Goal: Information Seeking & Learning: Learn about a topic

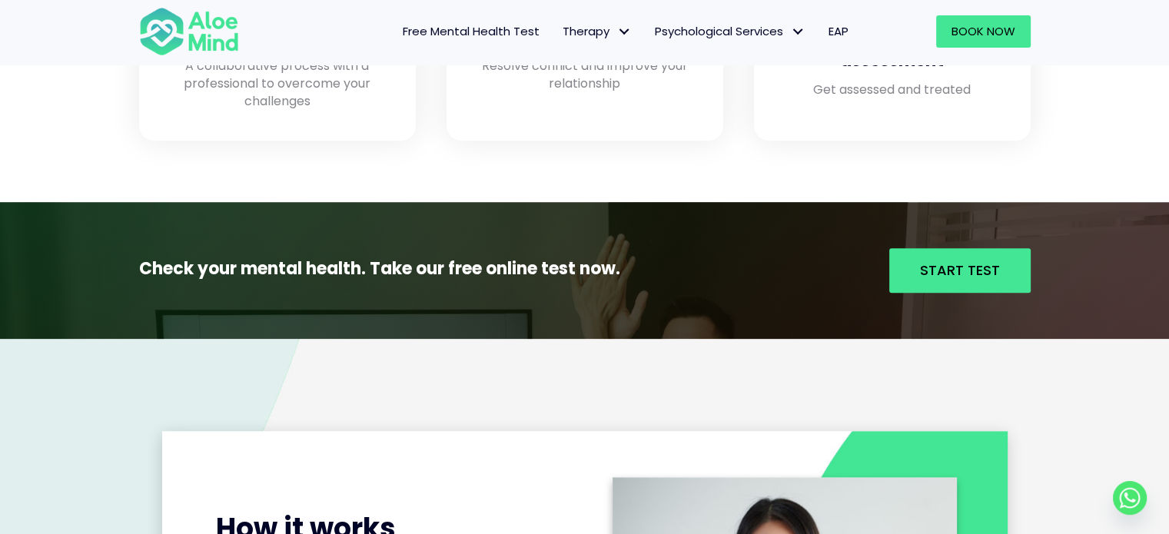
scroll to position [1525, 0]
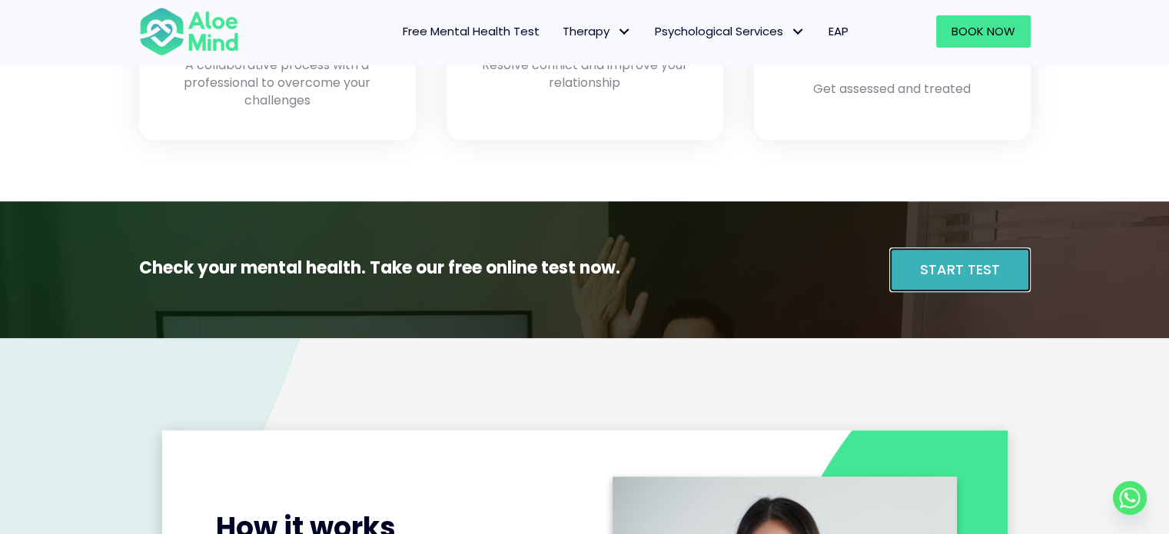
click at [944, 272] on span "Start Test" at bounding box center [960, 269] width 80 height 19
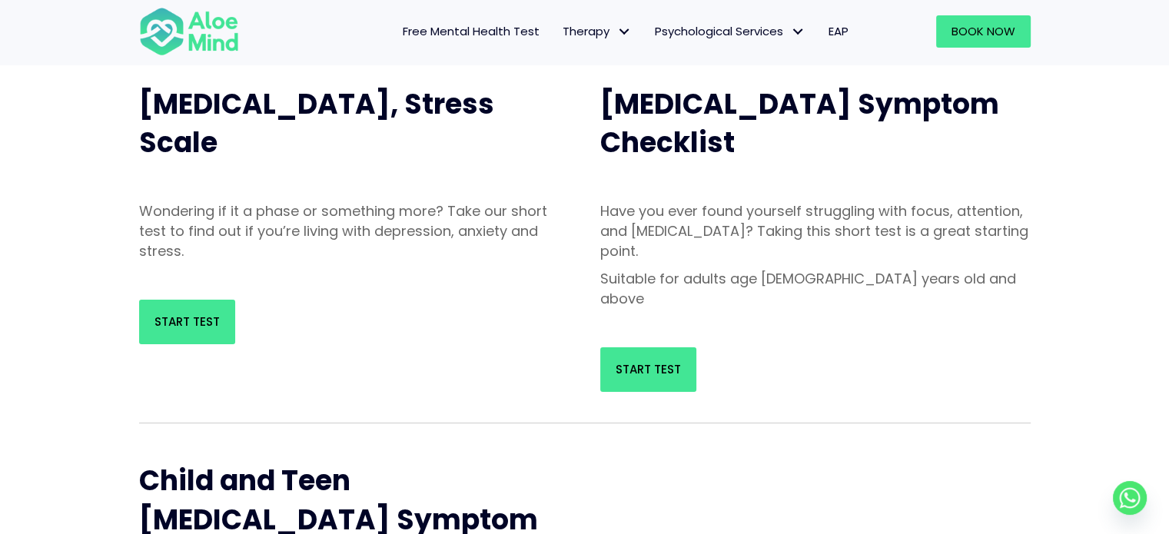
scroll to position [174, 0]
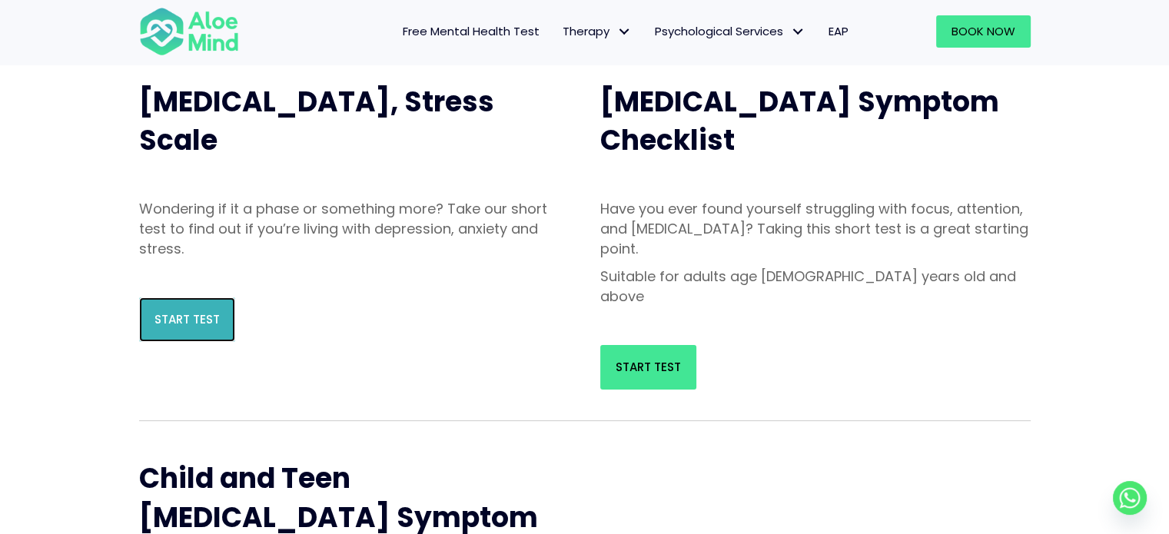
click at [184, 314] on span "Start Test" at bounding box center [186, 319] width 65 height 16
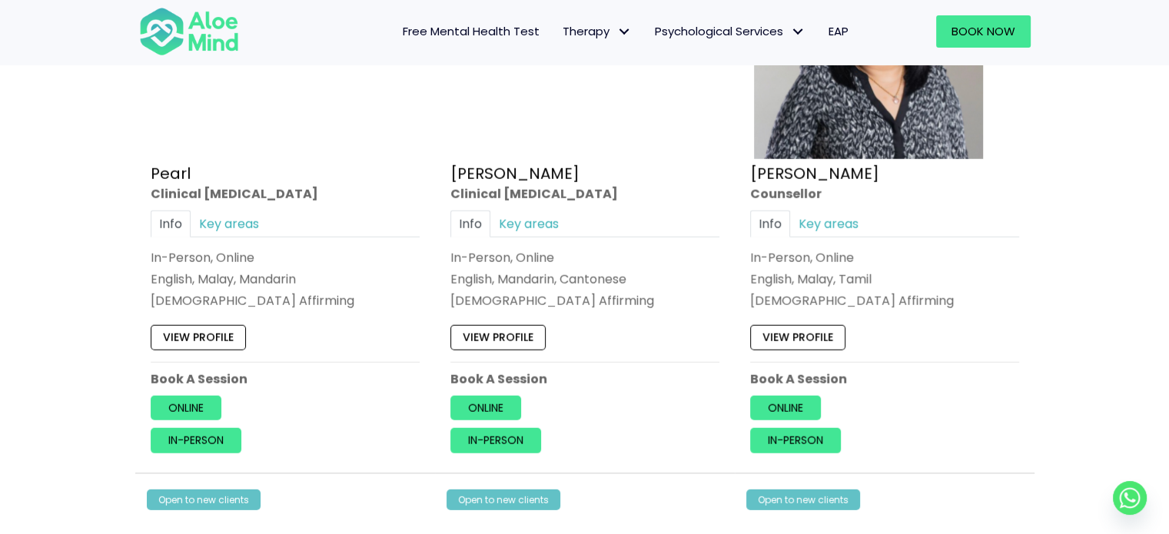
scroll to position [4382, 0]
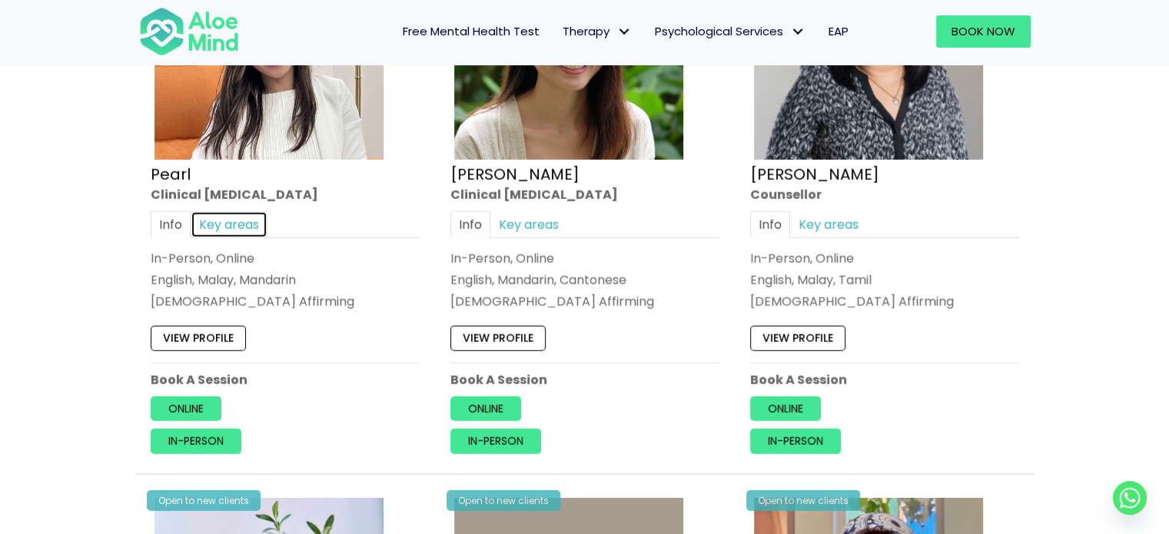
click at [227, 221] on link "Key areas" at bounding box center [229, 224] width 77 height 27
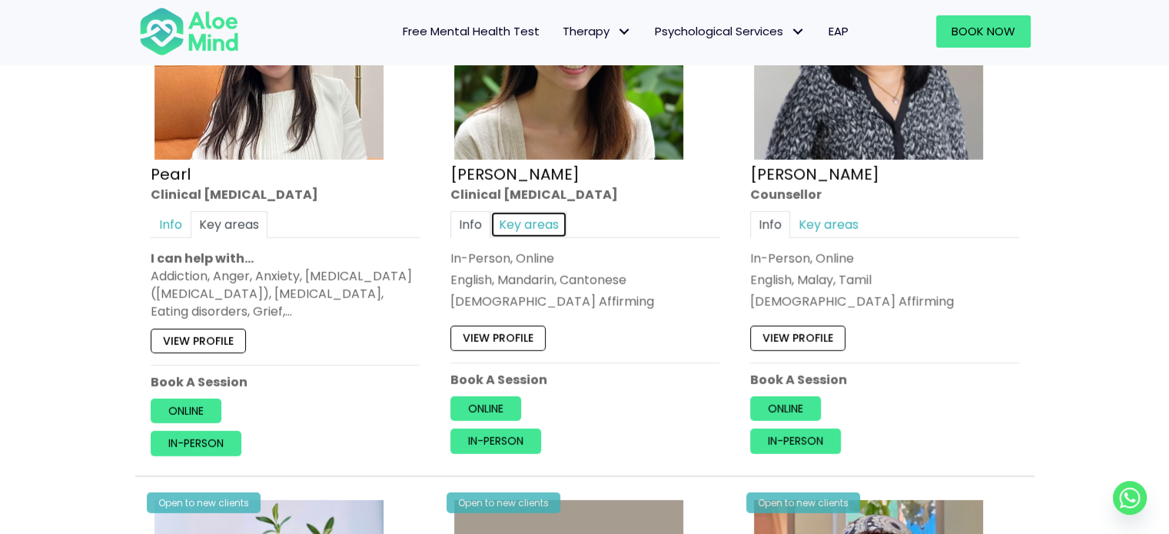
click at [529, 211] on link "Key areas" at bounding box center [528, 224] width 77 height 27
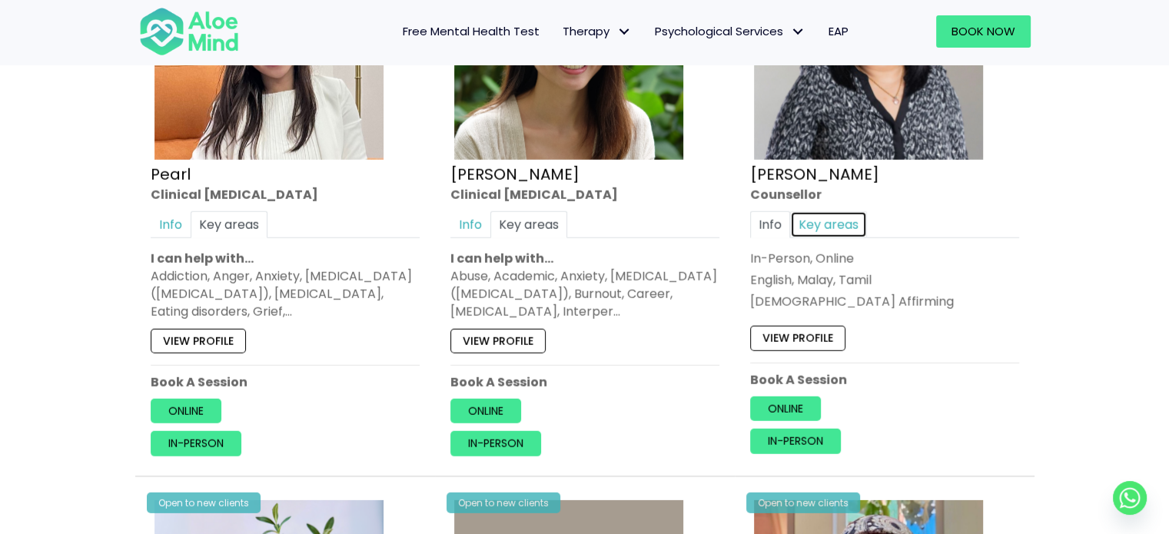
click at [830, 229] on link "Key areas" at bounding box center [828, 224] width 77 height 27
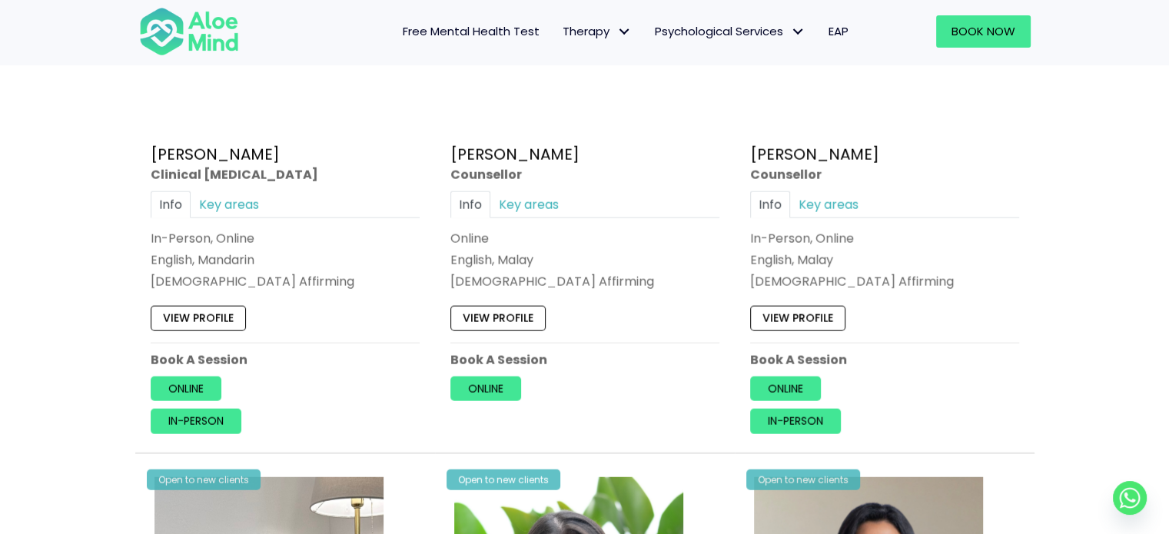
scroll to position [3836, 0]
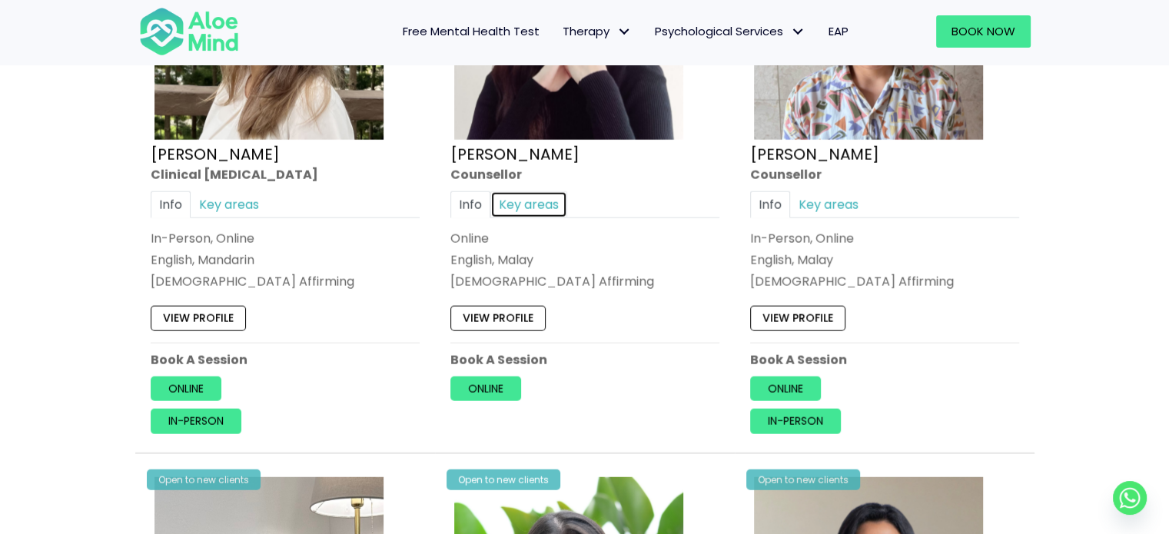
click at [563, 198] on link "Key areas" at bounding box center [528, 204] width 77 height 27
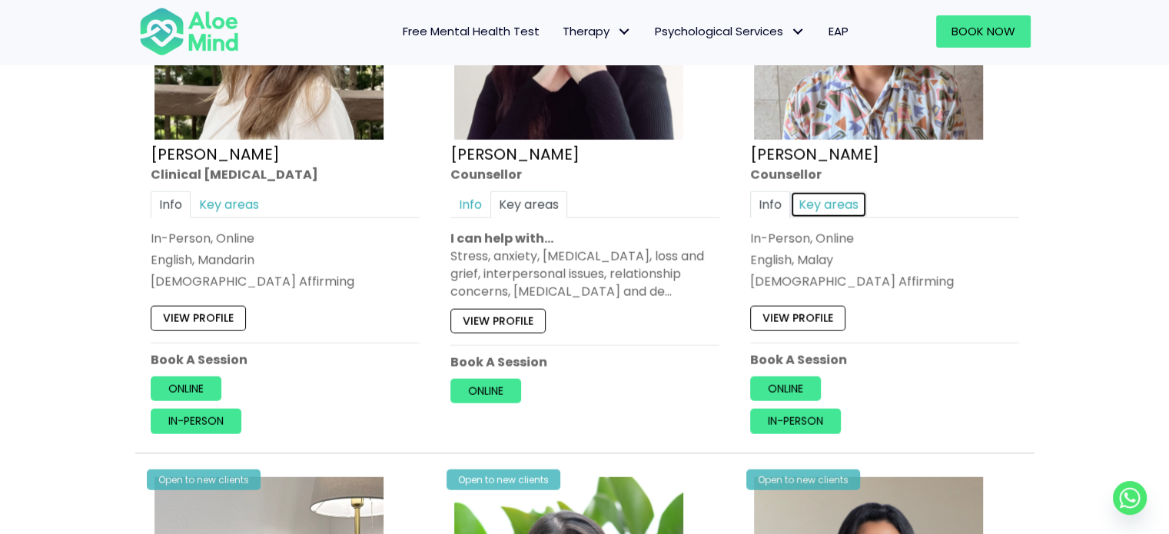
click at [818, 205] on link "Key areas" at bounding box center [828, 204] width 77 height 27
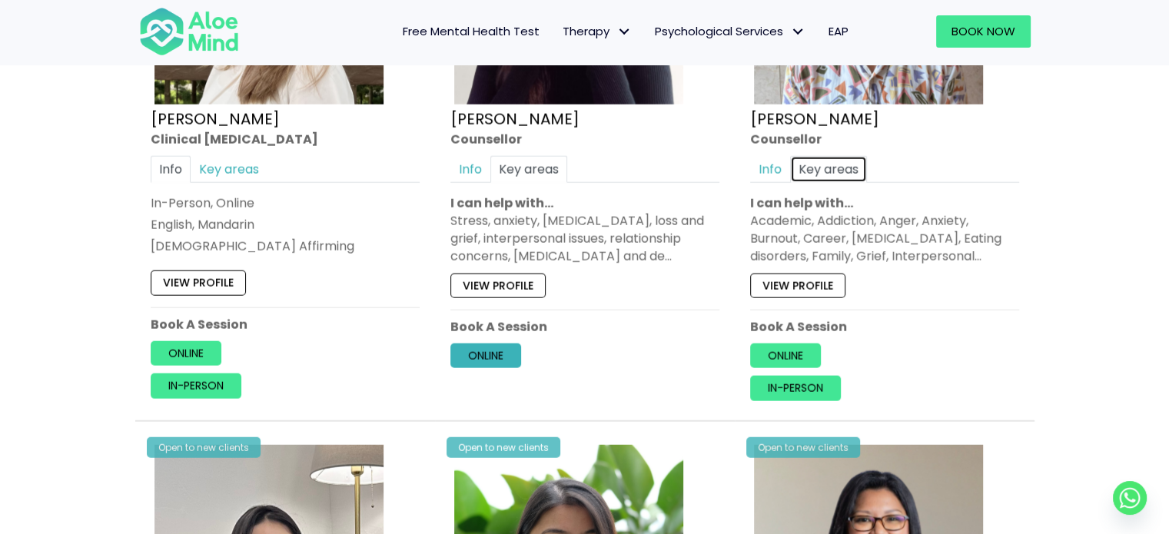
scroll to position [3864, 0]
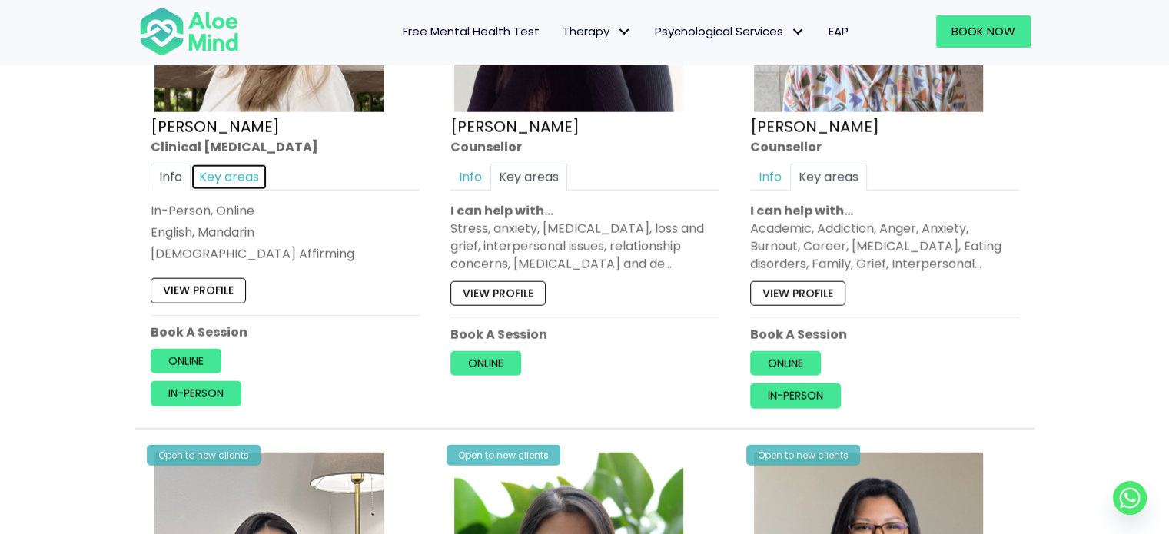
click at [215, 173] on link "Key areas" at bounding box center [229, 177] width 77 height 27
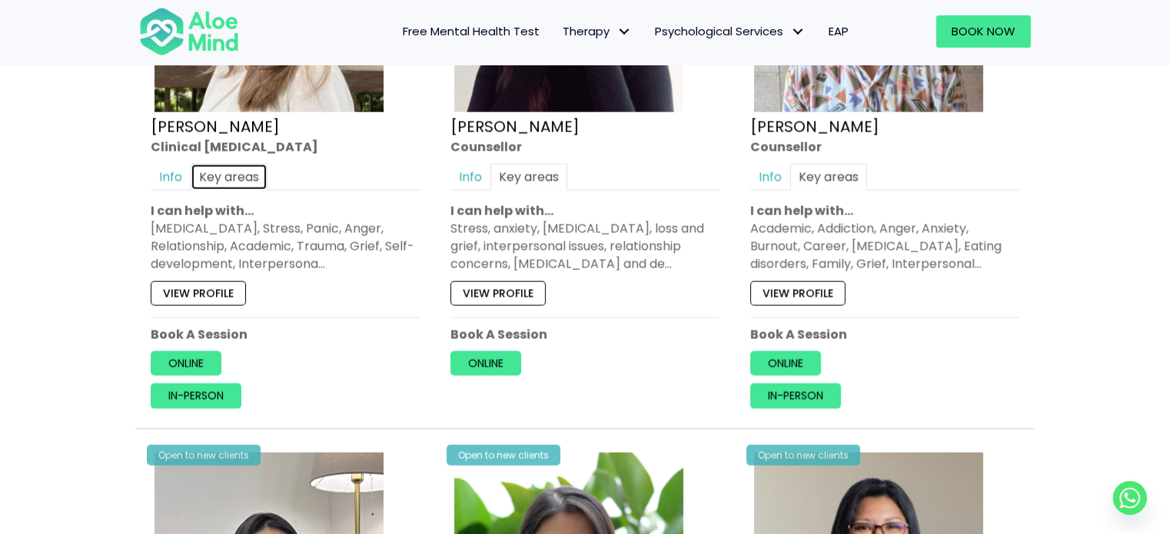
click at [215, 173] on link "Key areas" at bounding box center [229, 177] width 77 height 27
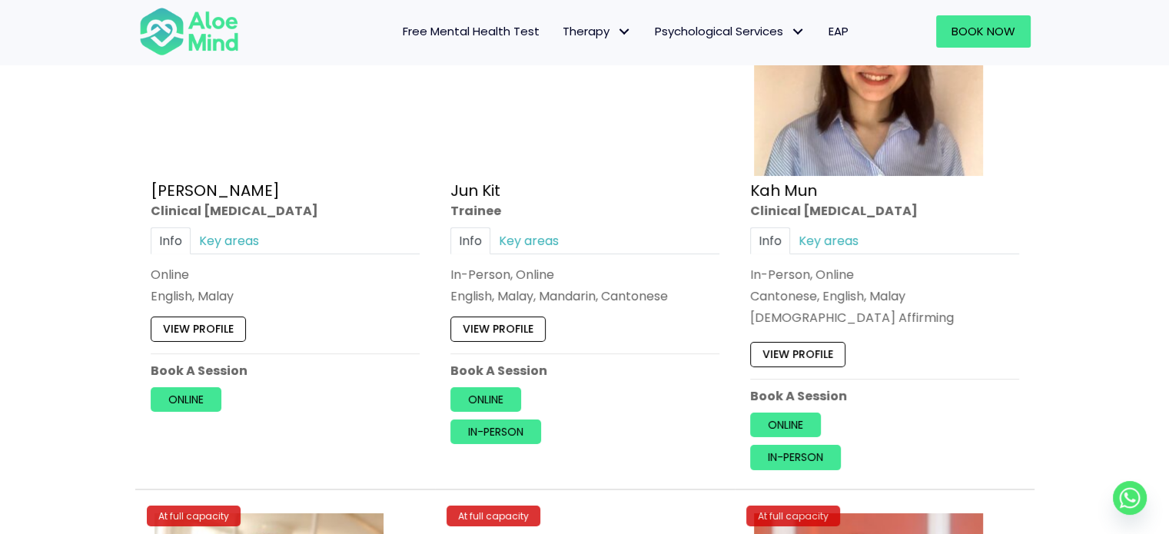
scroll to position [5521, 0]
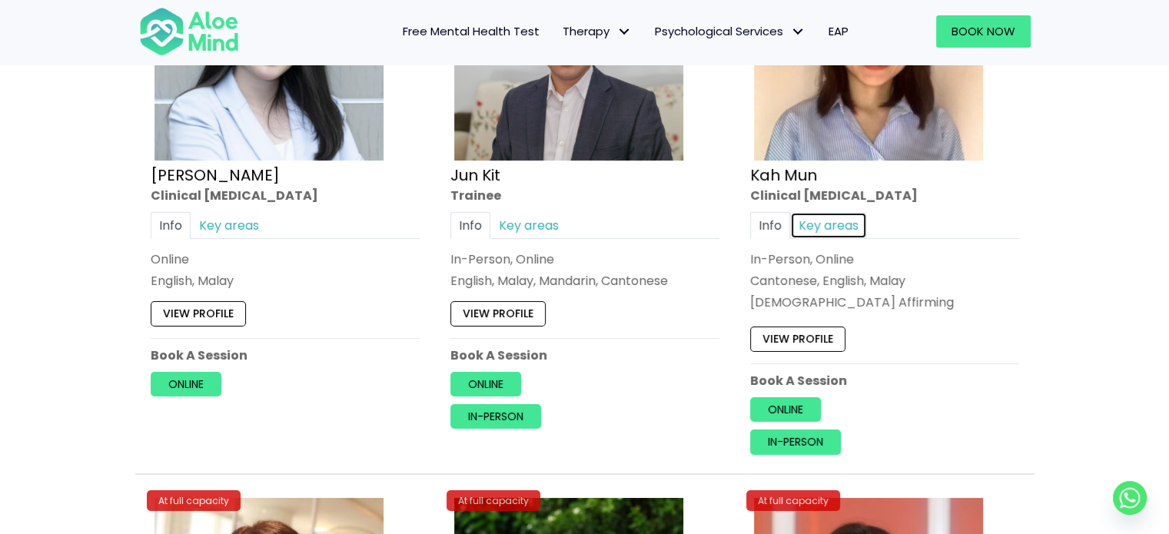
click at [828, 217] on link "Key areas" at bounding box center [828, 224] width 77 height 27
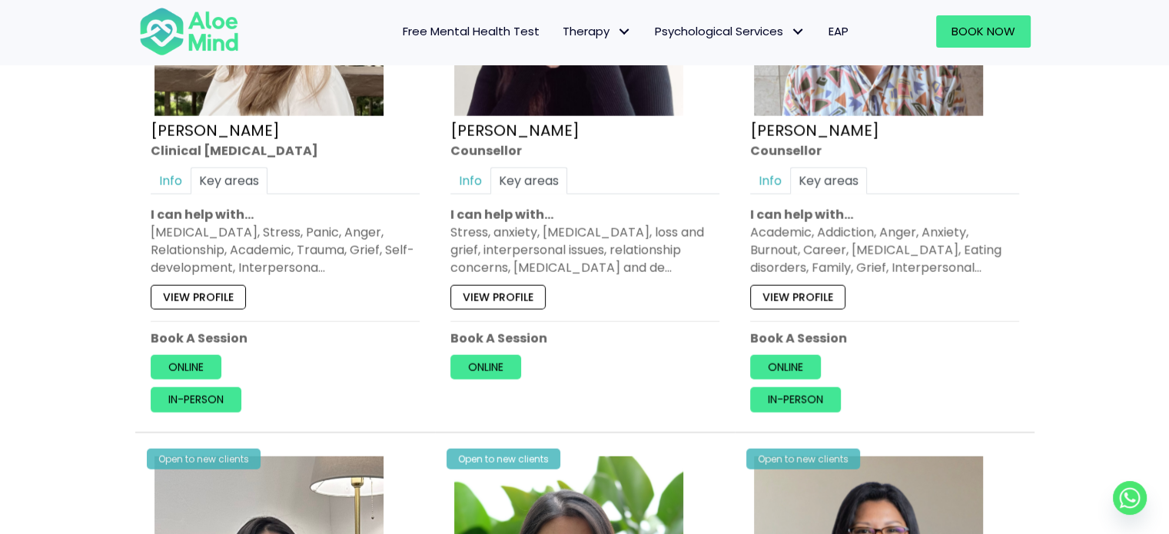
scroll to position [3858, 0]
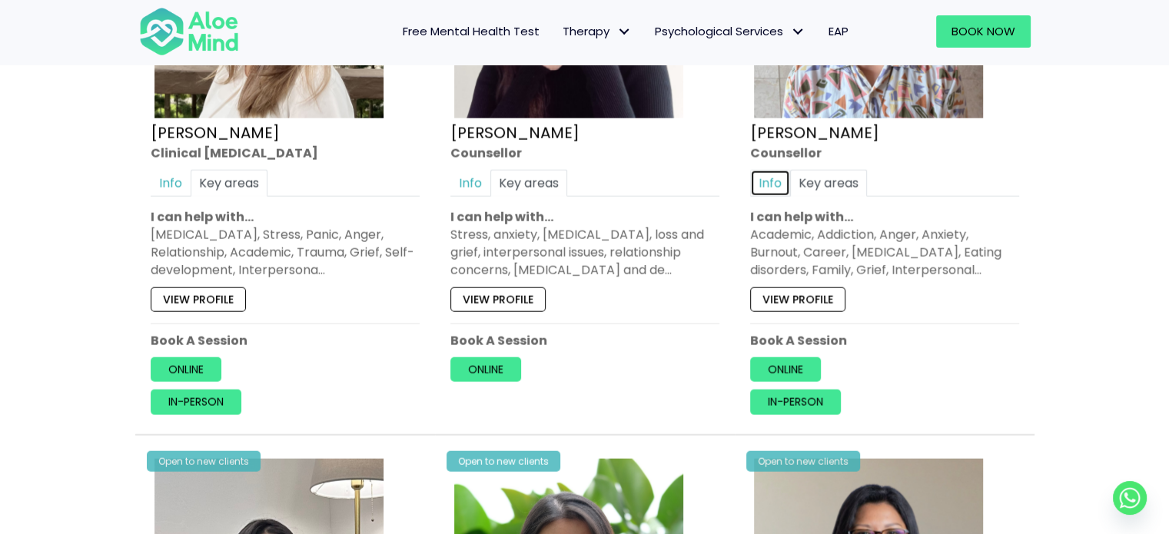
click at [763, 171] on link "Info" at bounding box center [770, 183] width 40 height 27
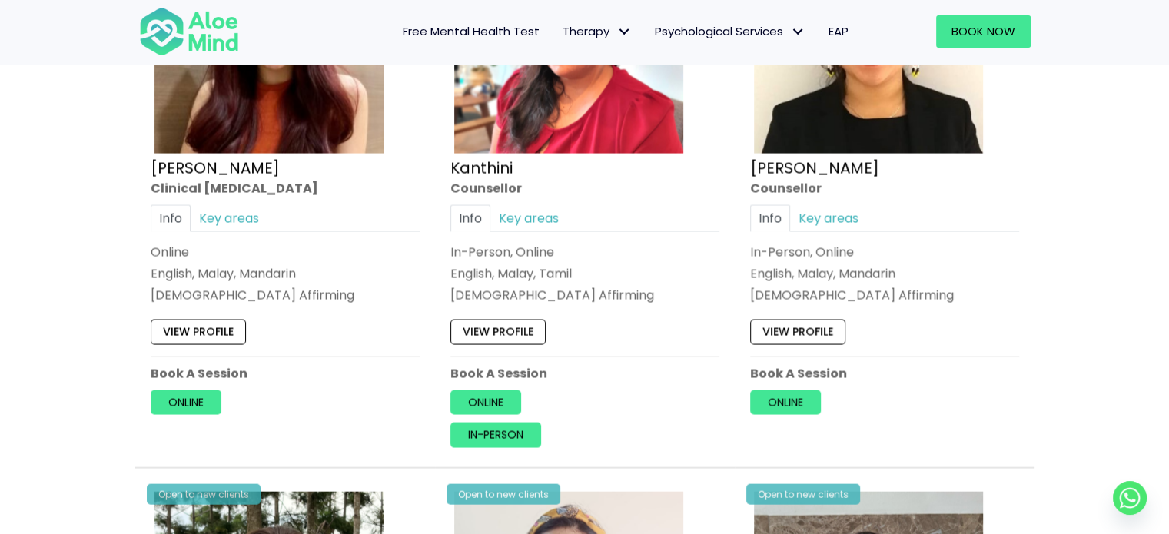
scroll to position [3255, 0]
click at [842, 214] on link "Key areas" at bounding box center [828, 218] width 77 height 27
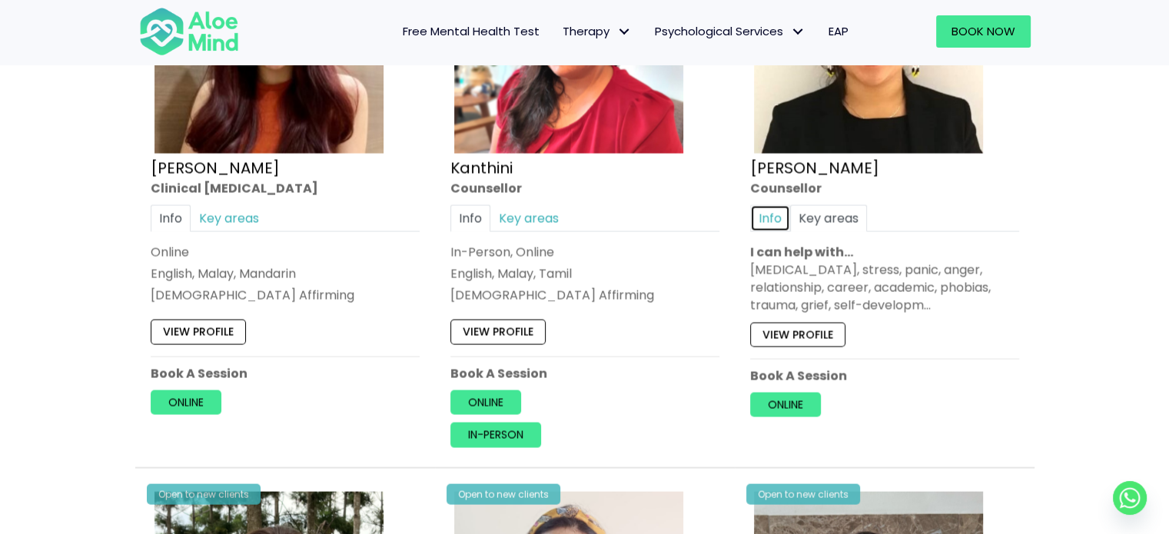
click at [780, 226] on link "Info" at bounding box center [770, 218] width 40 height 27
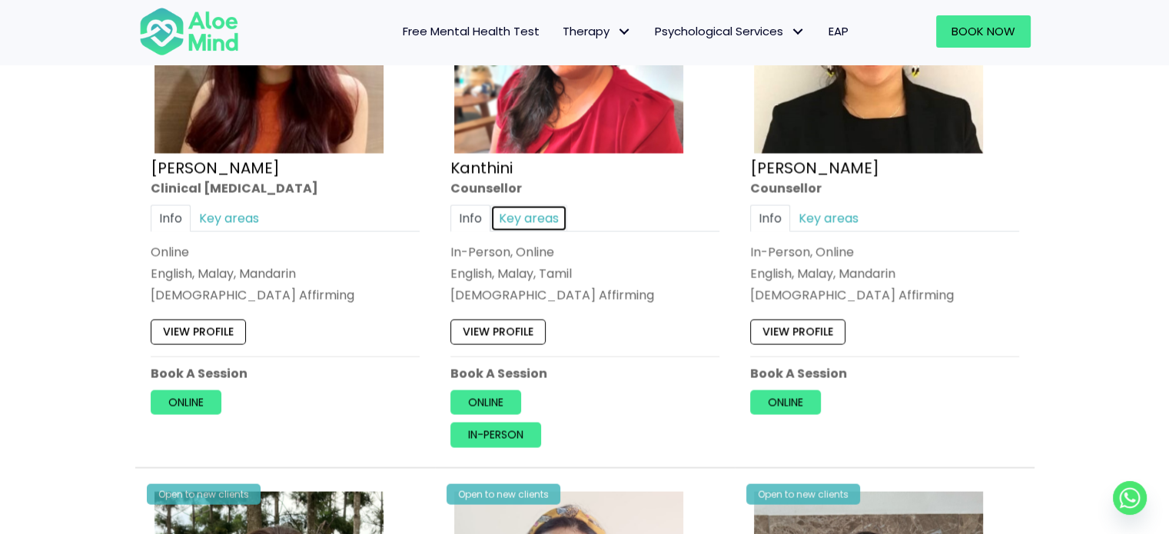
click at [522, 207] on link "Key areas" at bounding box center [528, 218] width 77 height 27
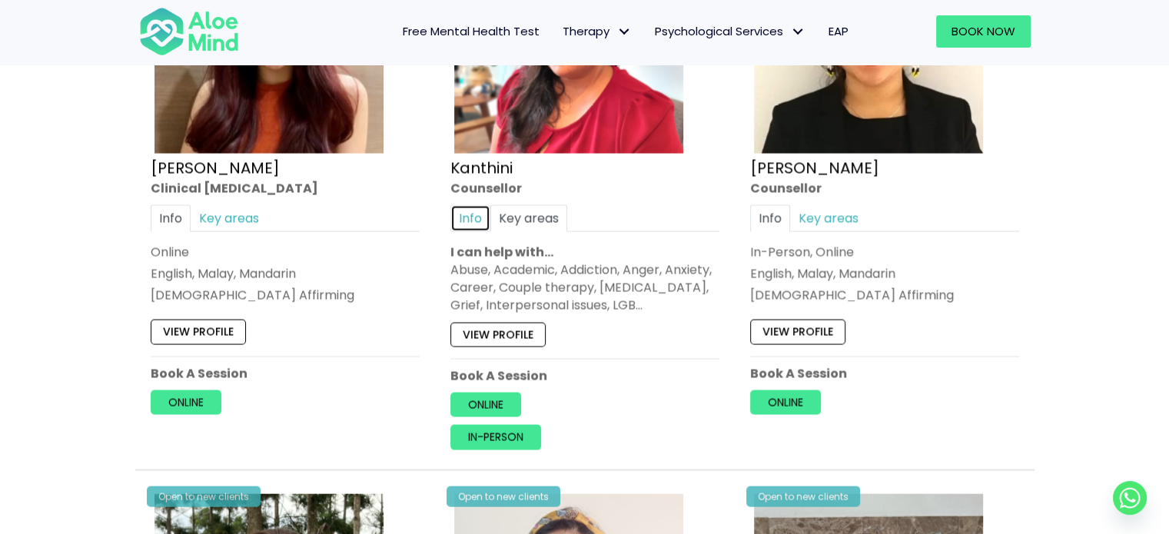
click at [456, 211] on link "Info" at bounding box center [470, 218] width 40 height 27
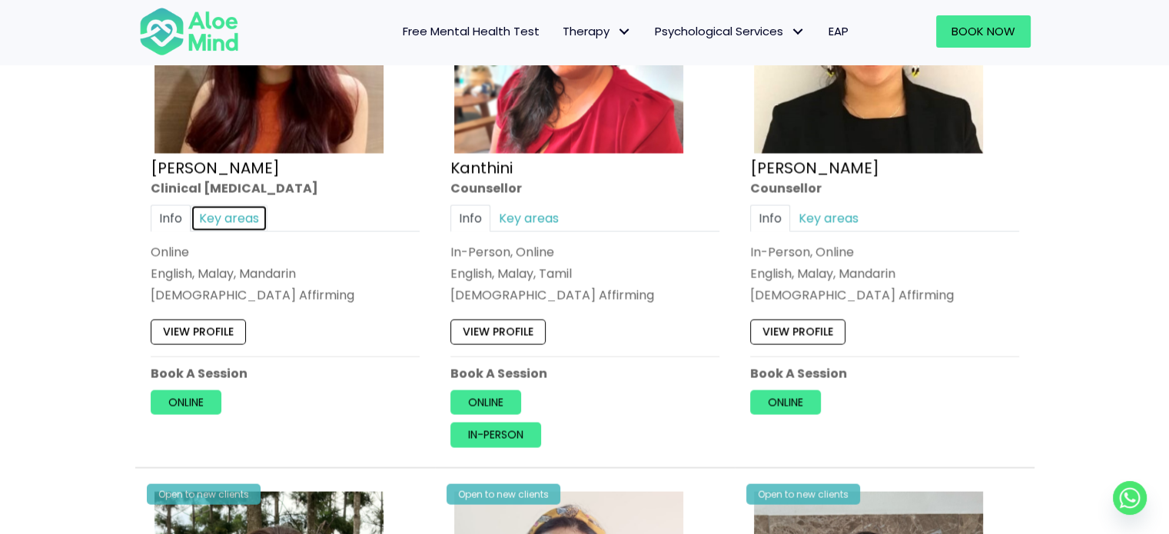
click at [230, 205] on link "Key areas" at bounding box center [229, 218] width 77 height 27
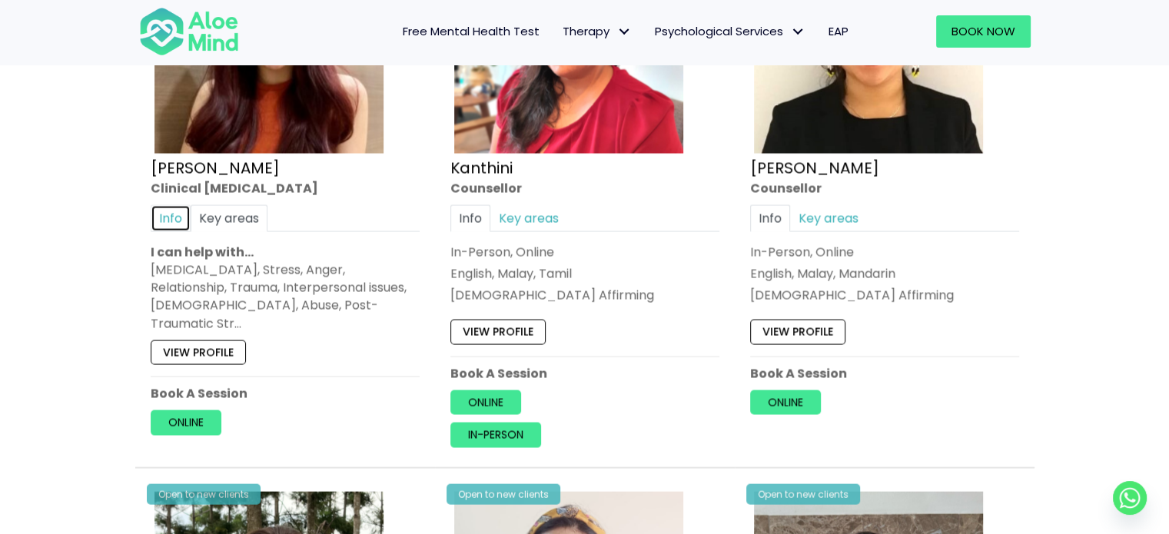
click at [171, 214] on link "Info" at bounding box center [171, 218] width 40 height 27
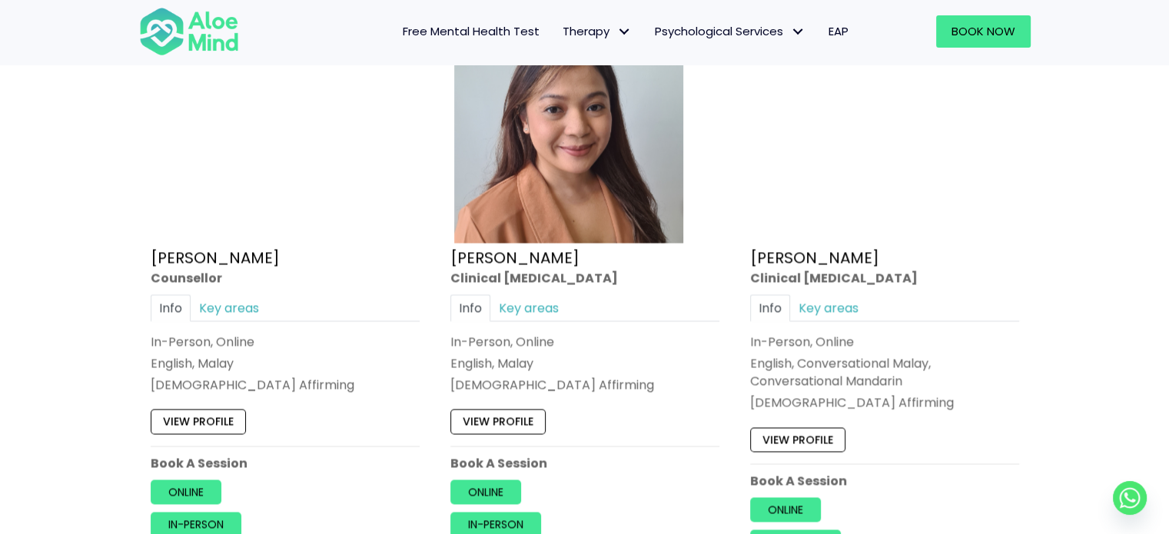
scroll to position [2582, 0]
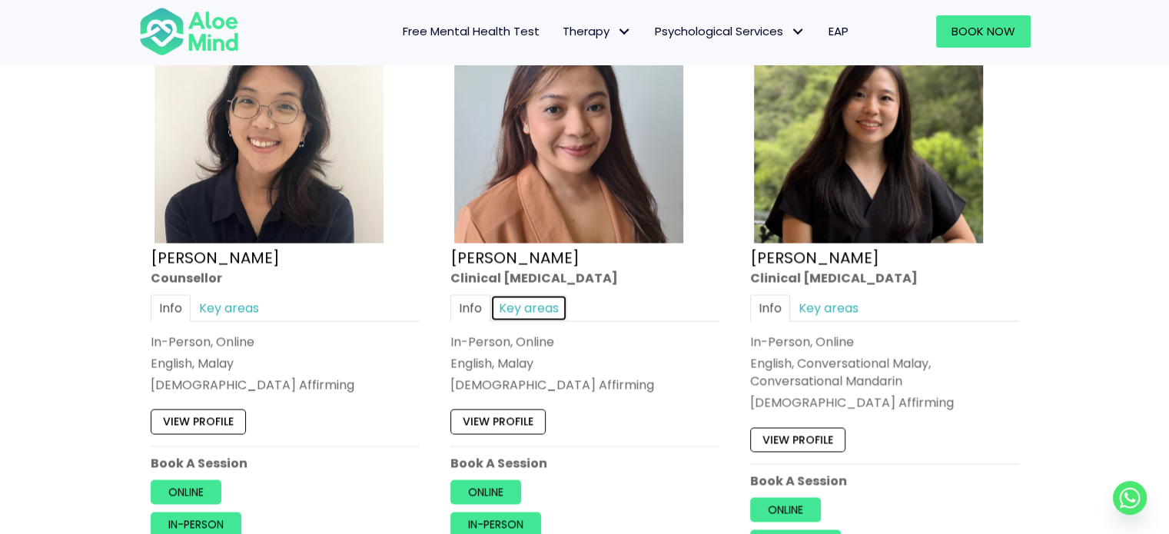
click at [526, 307] on link "Key areas" at bounding box center [528, 307] width 77 height 27
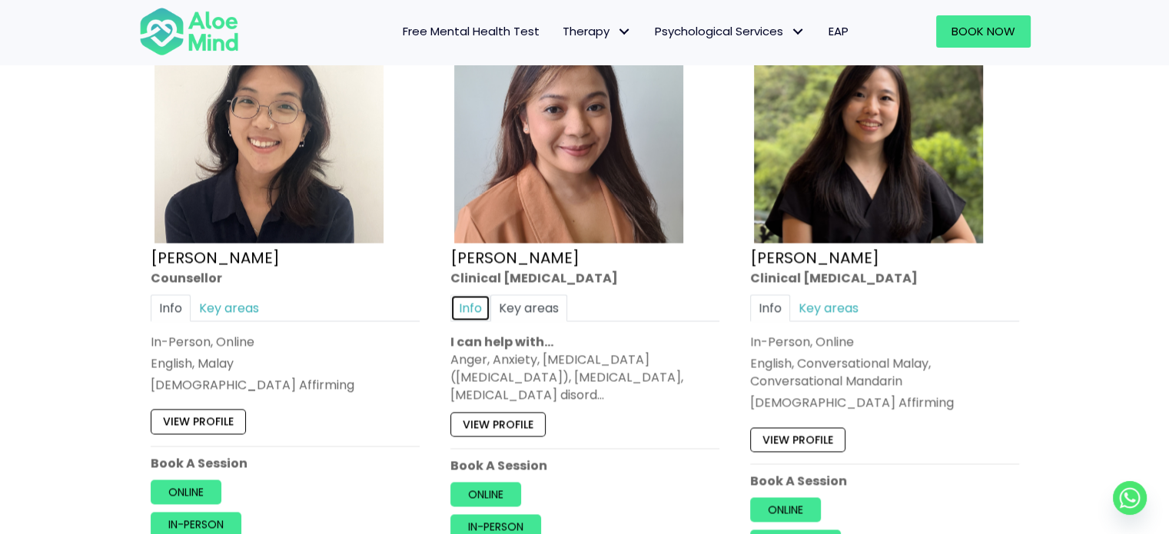
click at [483, 300] on link "Info" at bounding box center [470, 307] width 40 height 27
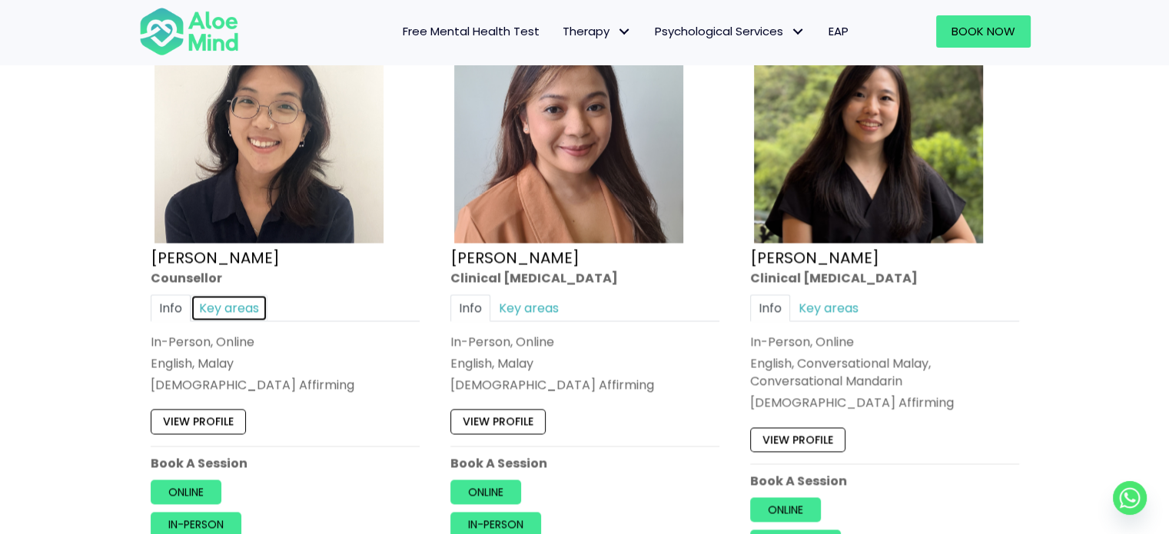
click at [233, 310] on link "Key areas" at bounding box center [229, 307] width 77 height 27
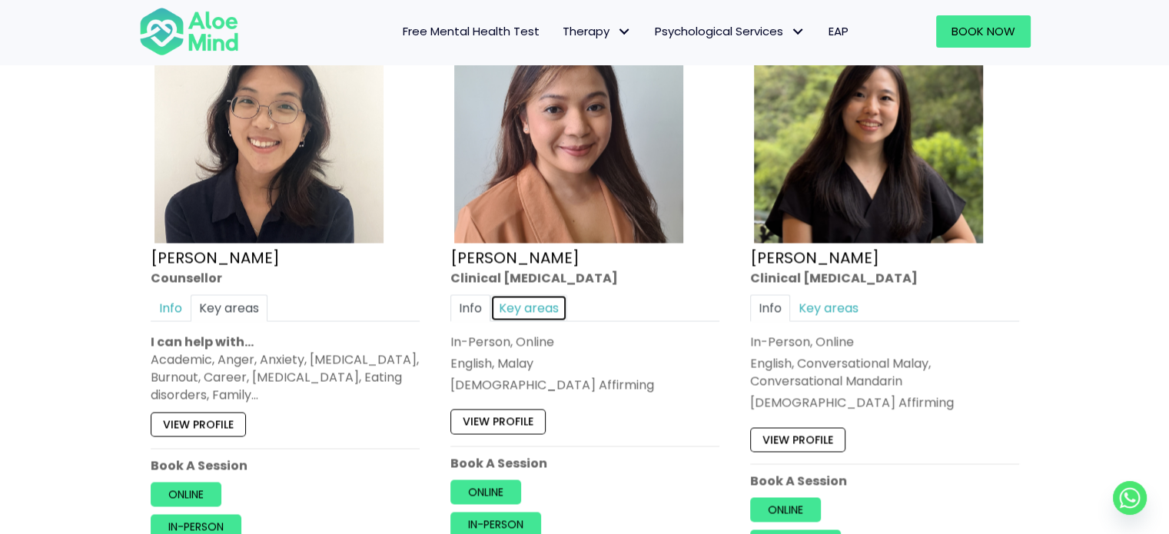
click at [544, 297] on link "Key areas" at bounding box center [528, 307] width 77 height 27
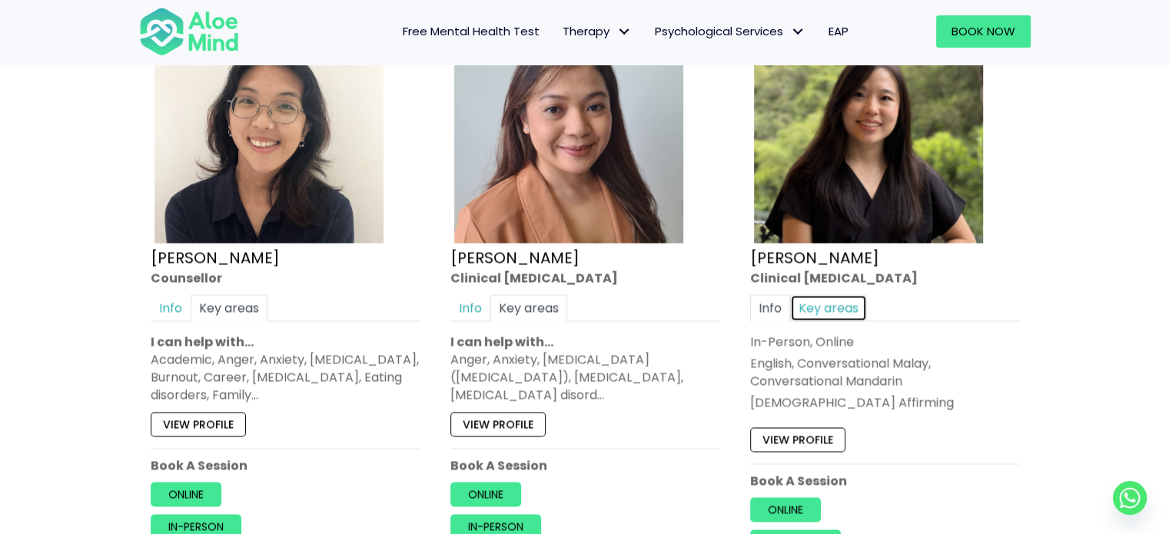
click at [810, 305] on link "Key areas" at bounding box center [828, 307] width 77 height 27
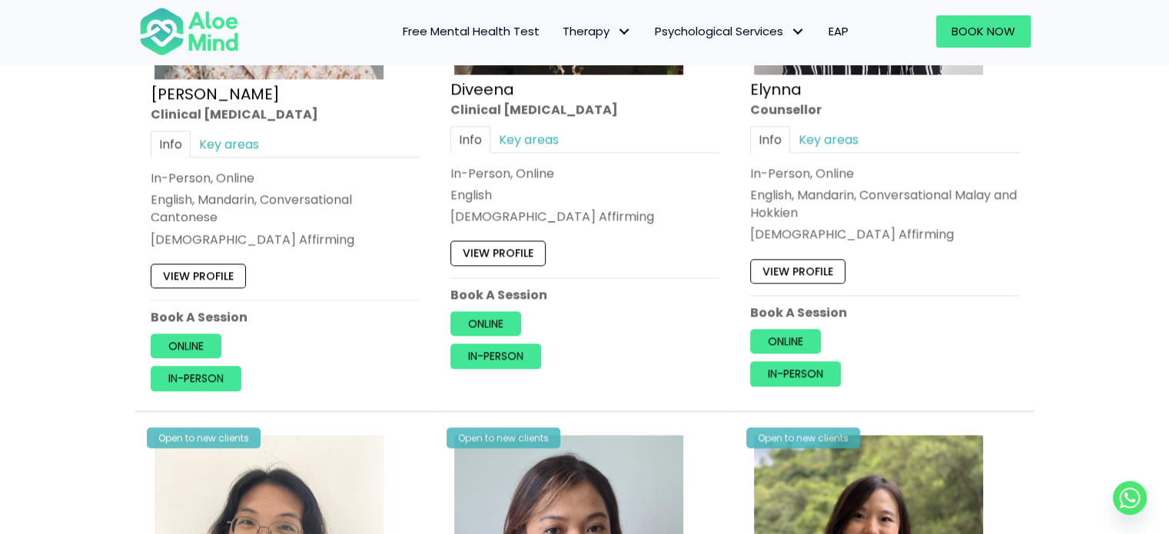
scroll to position [2122, 0]
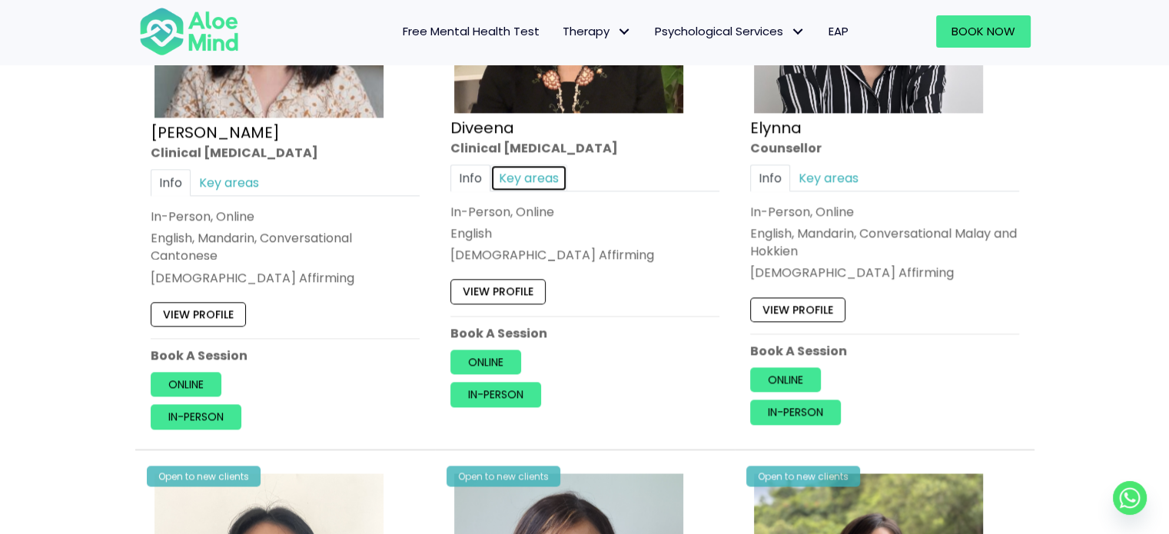
click at [534, 183] on link "Key areas" at bounding box center [528, 177] width 77 height 27
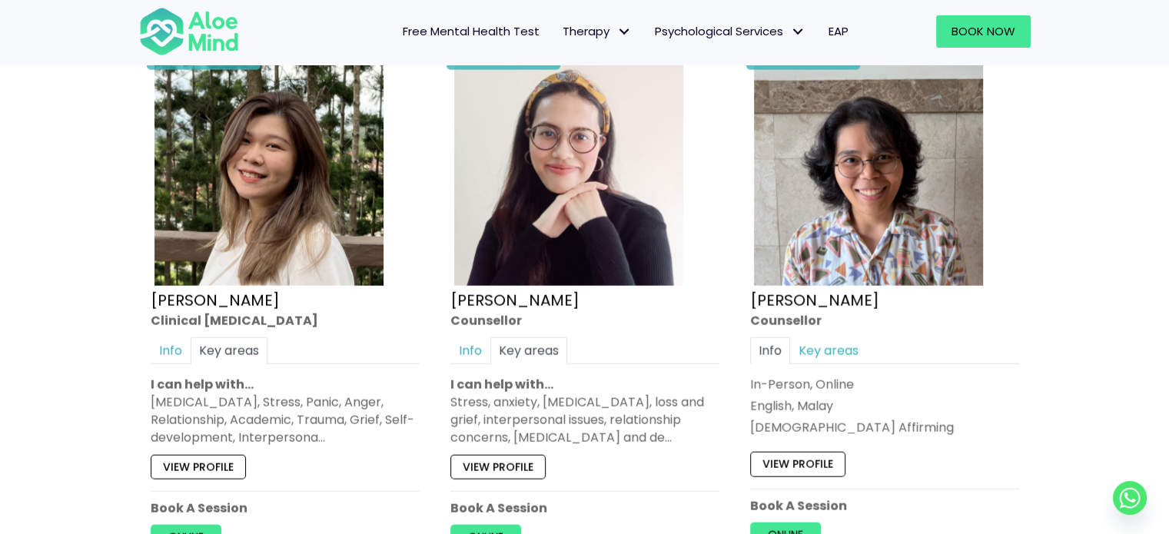
scroll to position [3715, 0]
